Goal: Check status: Check status

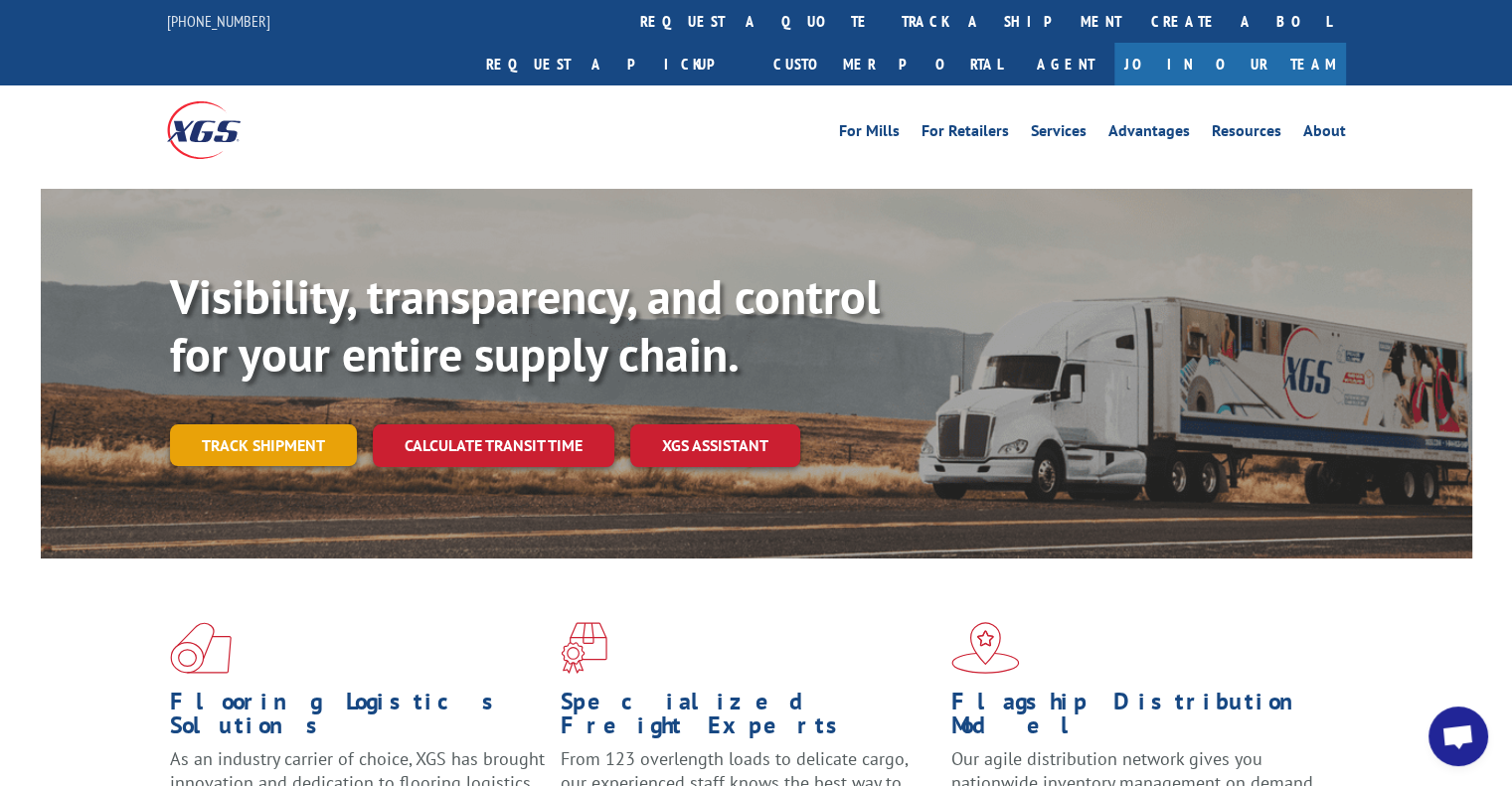
click at [255, 424] on link "Track shipment" at bounding box center [263, 445] width 187 height 42
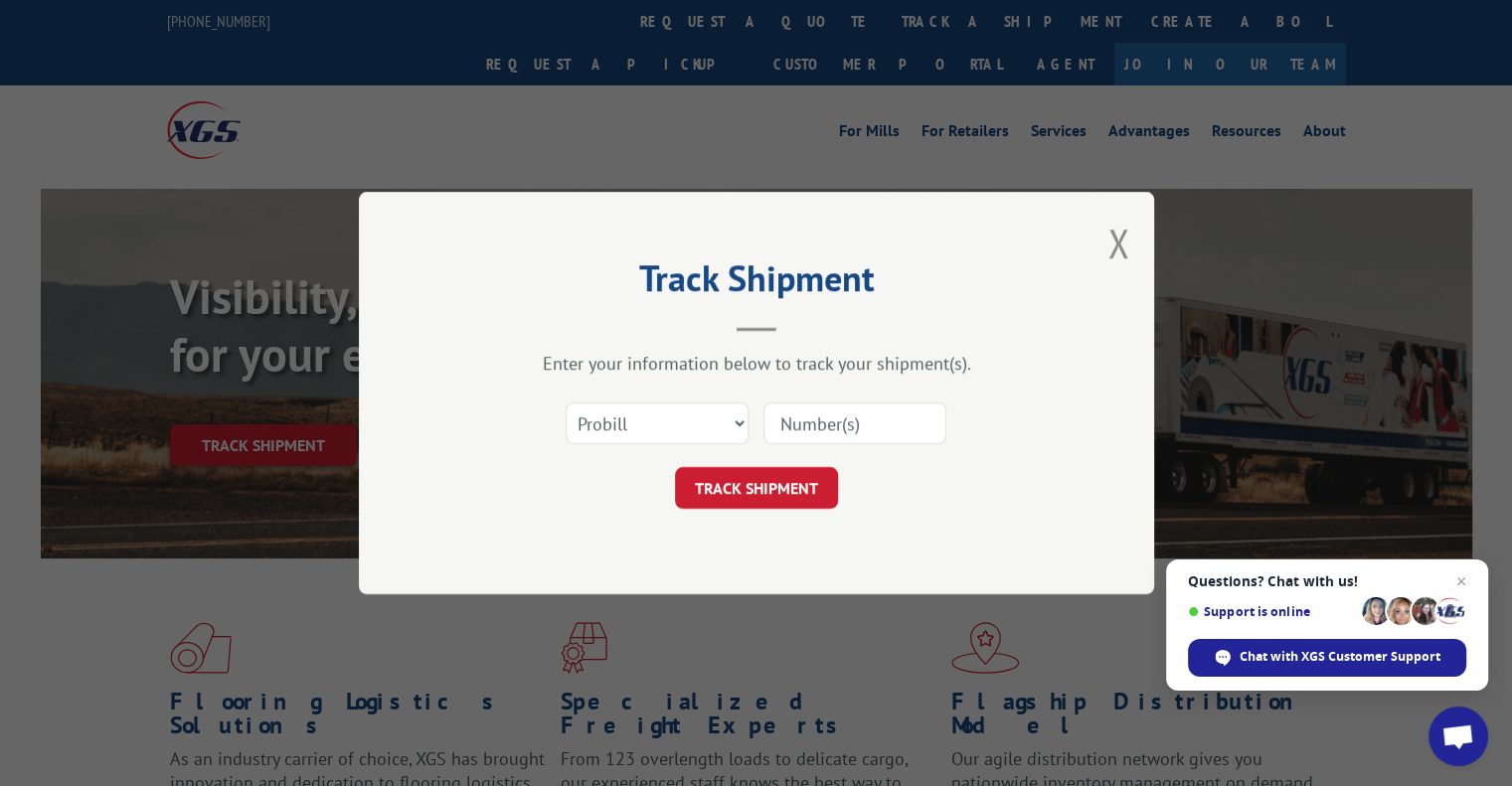
click at [799, 426] on input at bounding box center [854, 423] width 183 height 42
paste input "17590335"
type input "17590335"
click button "TRACK SHIPMENT" at bounding box center [756, 488] width 163 height 42
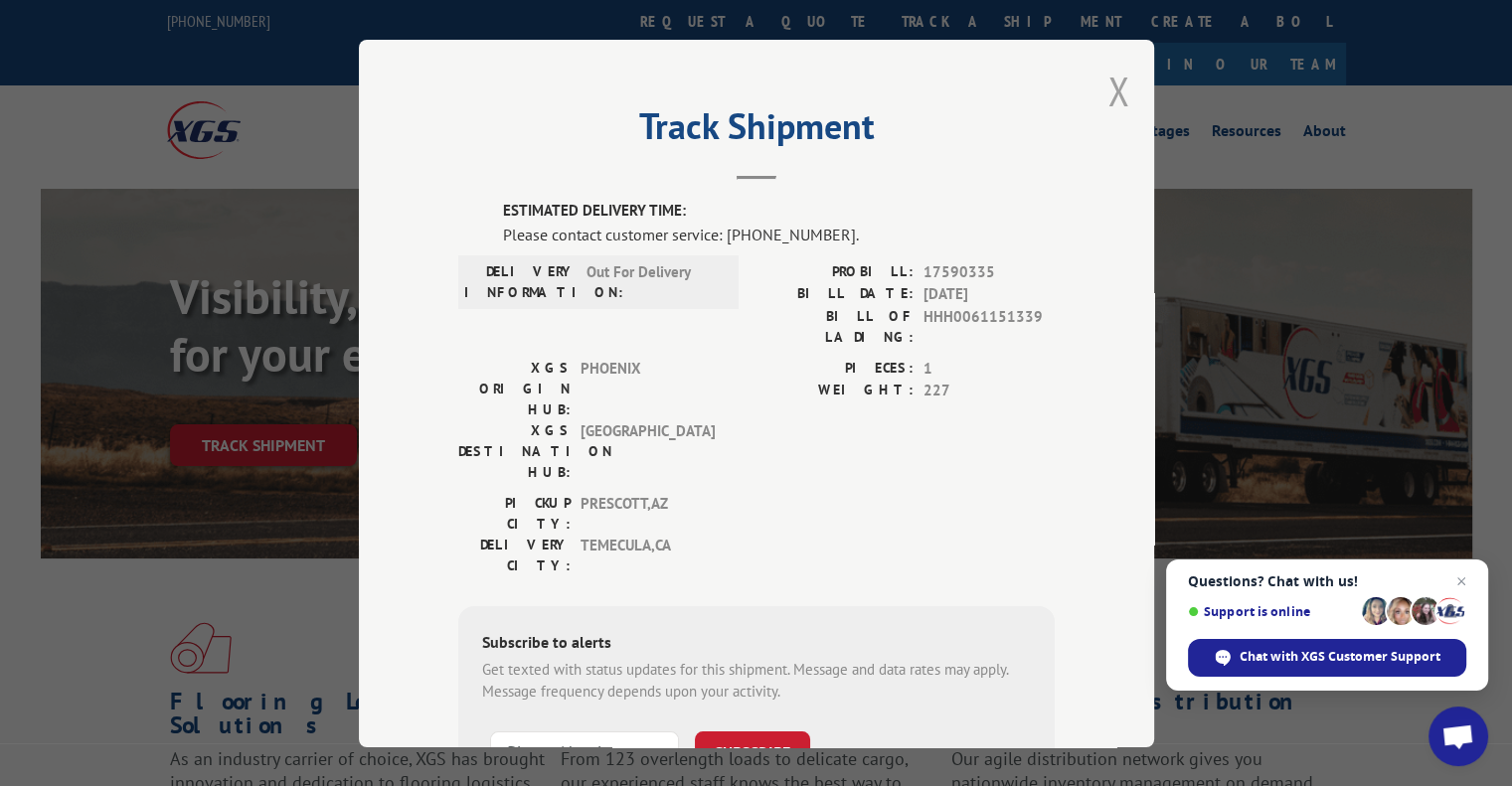
click at [1110, 88] on button "Close modal" at bounding box center [1118, 91] width 22 height 53
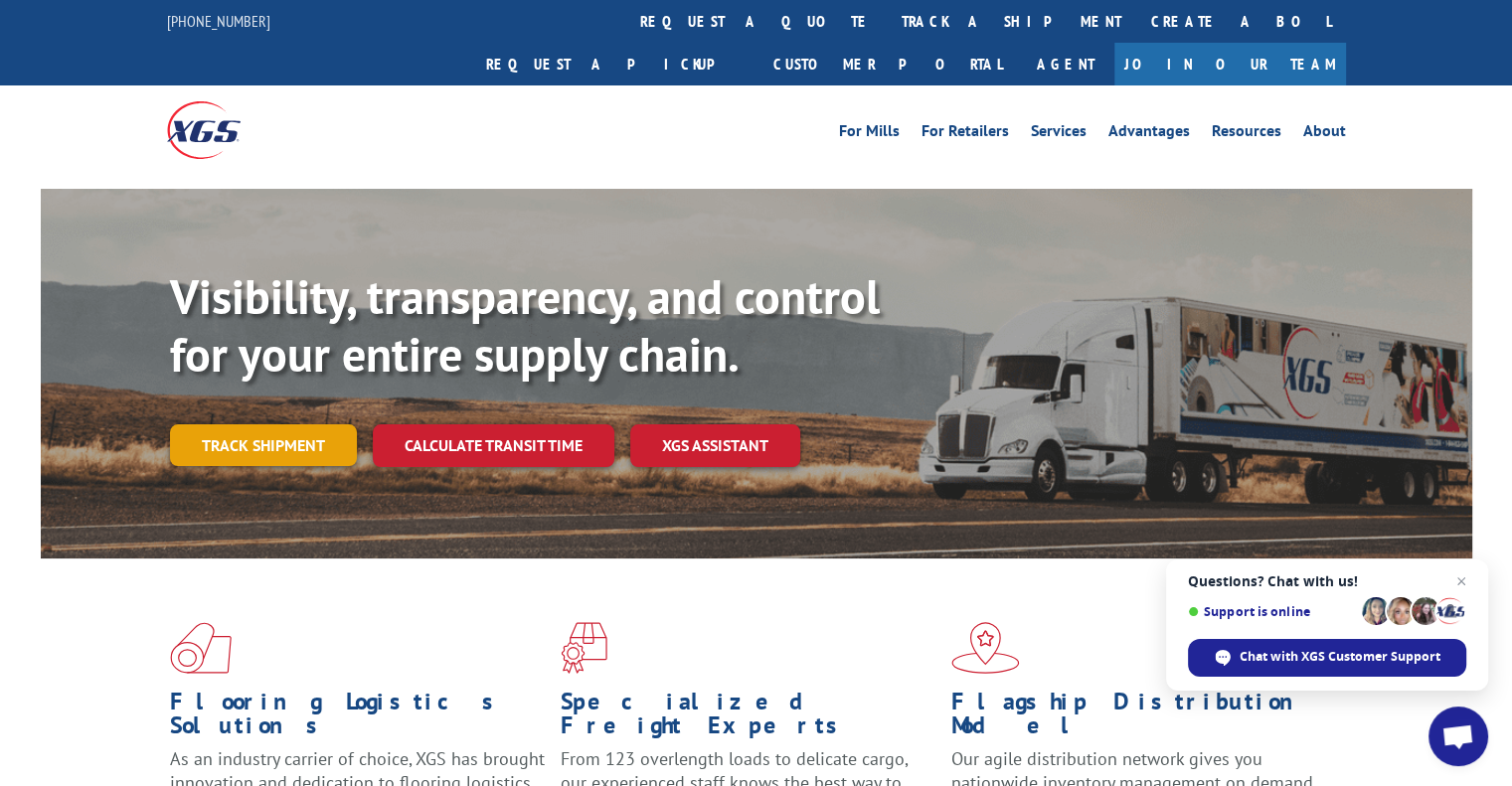
click at [277, 424] on link "Track shipment" at bounding box center [263, 445] width 187 height 42
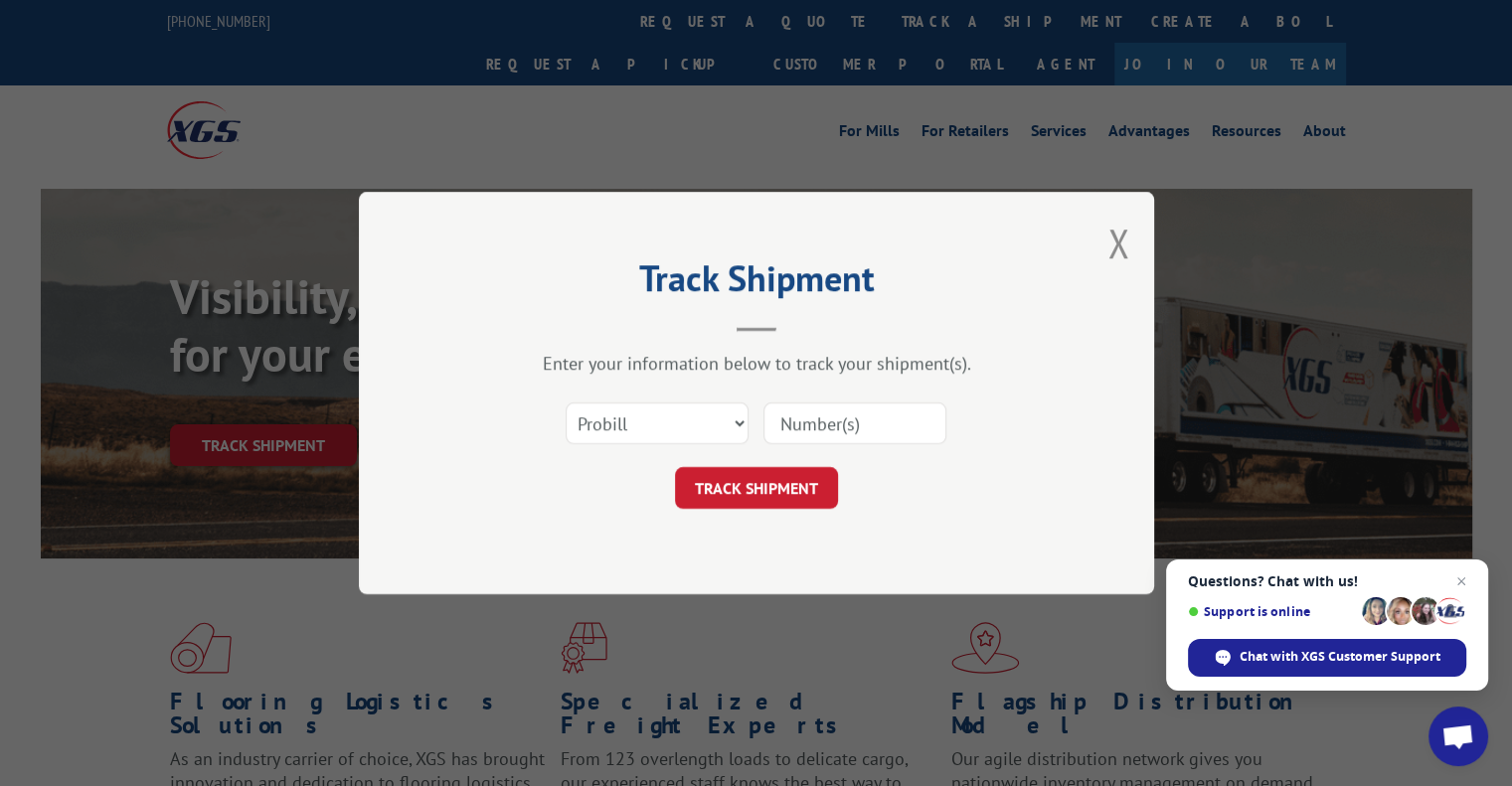
click at [816, 431] on input at bounding box center [854, 423] width 183 height 42
drag, startPoint x: 816, startPoint y: 430, endPoint x: 791, endPoint y: 433, distance: 25.2
click at [791, 433] on input at bounding box center [854, 423] width 183 height 42
type input "17590335"
click at [782, 488] on button "TRACK SHIPMENT" at bounding box center [756, 488] width 163 height 42
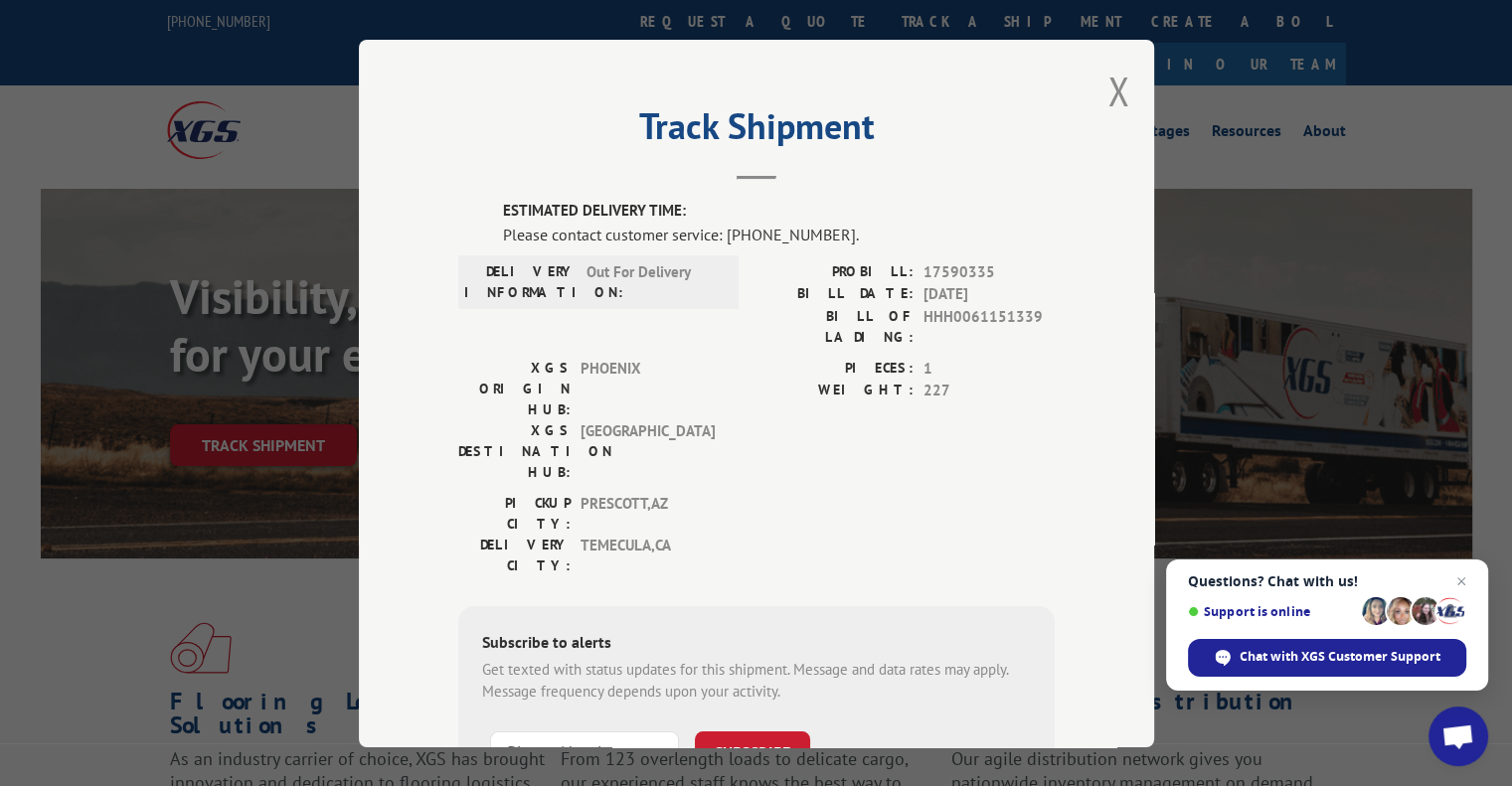
click at [960, 270] on span "17590335" at bounding box center [988, 272] width 131 height 23
copy span "17590335"
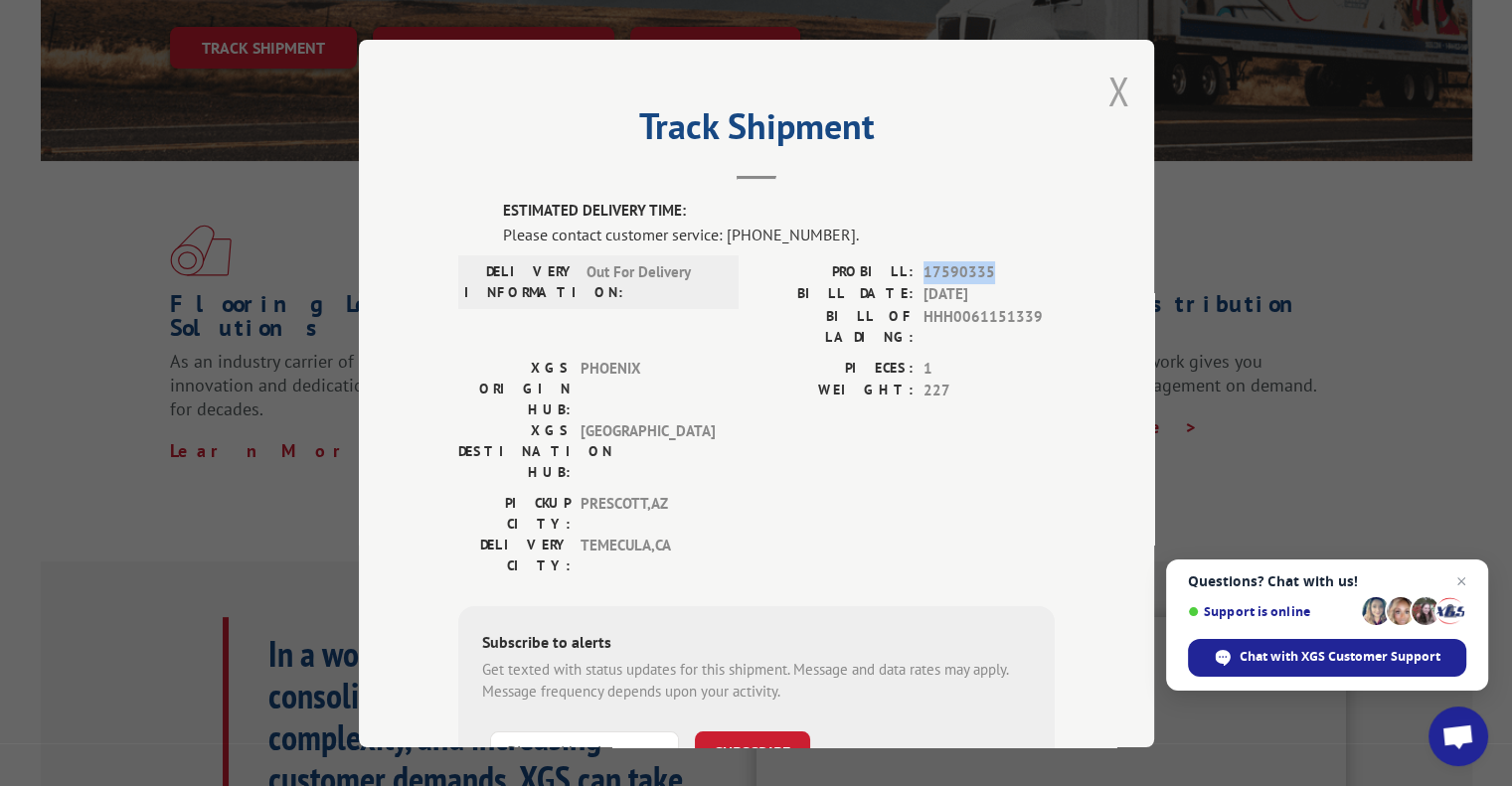
click at [1107, 92] on button "Close modal" at bounding box center [1118, 91] width 22 height 53
